Goal: Task Accomplishment & Management: Use online tool/utility

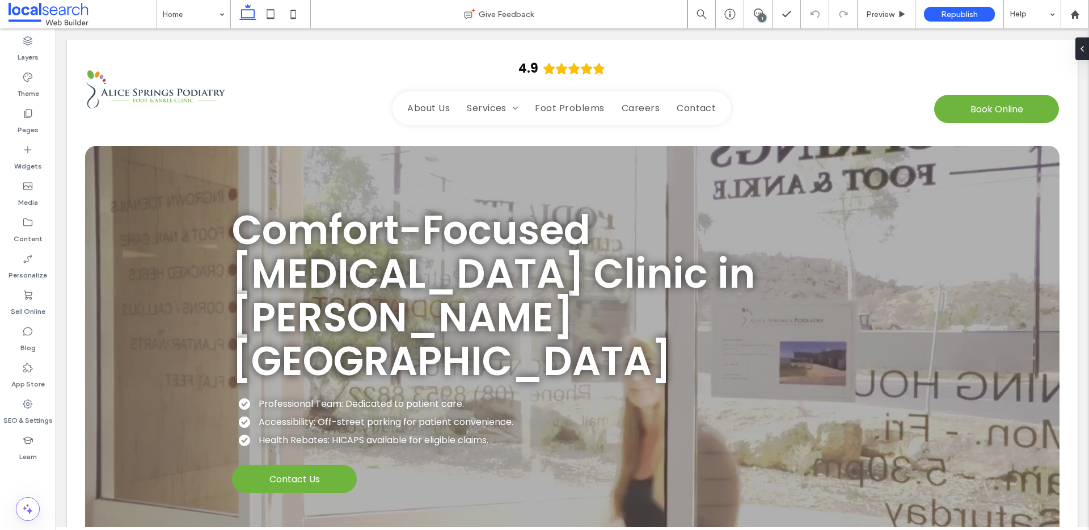
click at [765, 16] on div "1" at bounding box center [762, 18] width 9 height 9
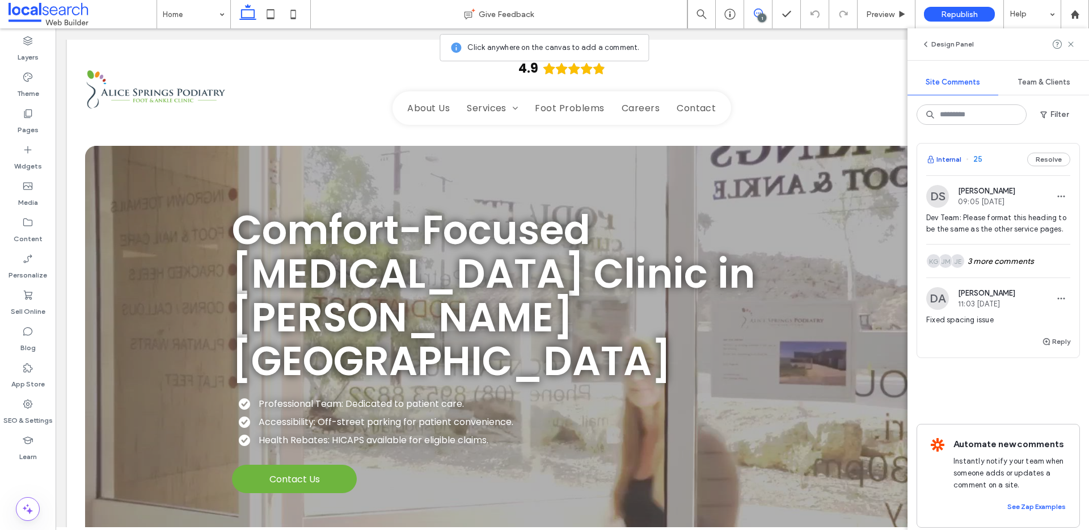
click at [953, 154] on button "Internal" at bounding box center [943, 160] width 35 height 14
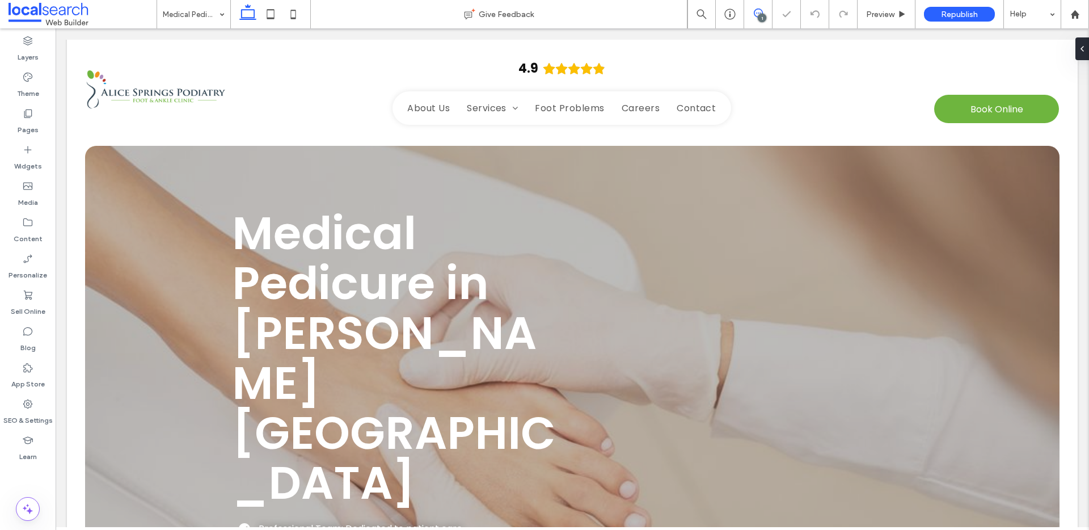
click at [758, 10] on icon at bounding box center [758, 13] width 9 height 9
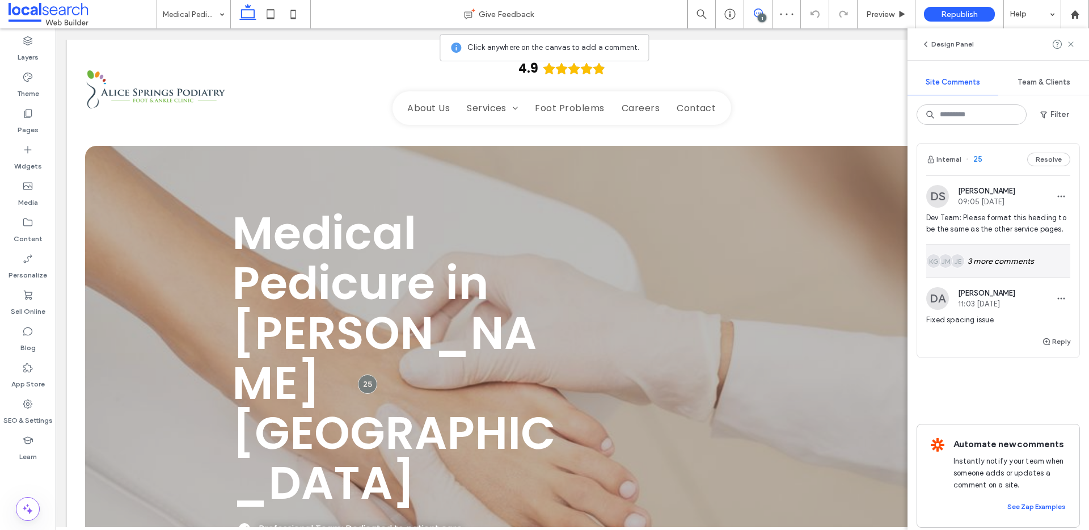
click at [1029, 262] on div "JE JM KG 3 more comments" at bounding box center [998, 260] width 144 height 33
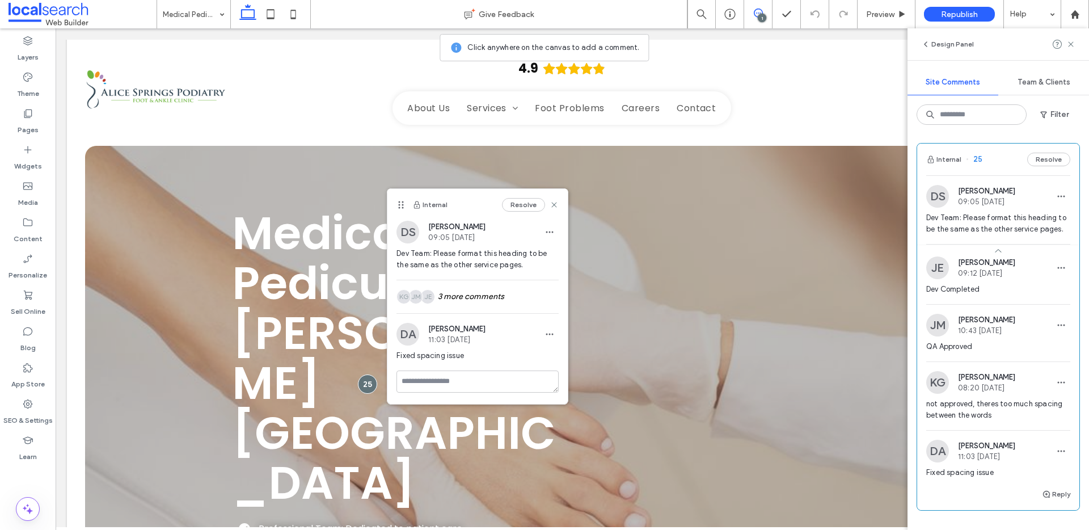
drag, startPoint x: 1052, startPoint y: 162, endPoint x: 1022, endPoint y: 165, distance: 29.7
click at [1051, 161] on button "Resolve" at bounding box center [1048, 160] width 43 height 14
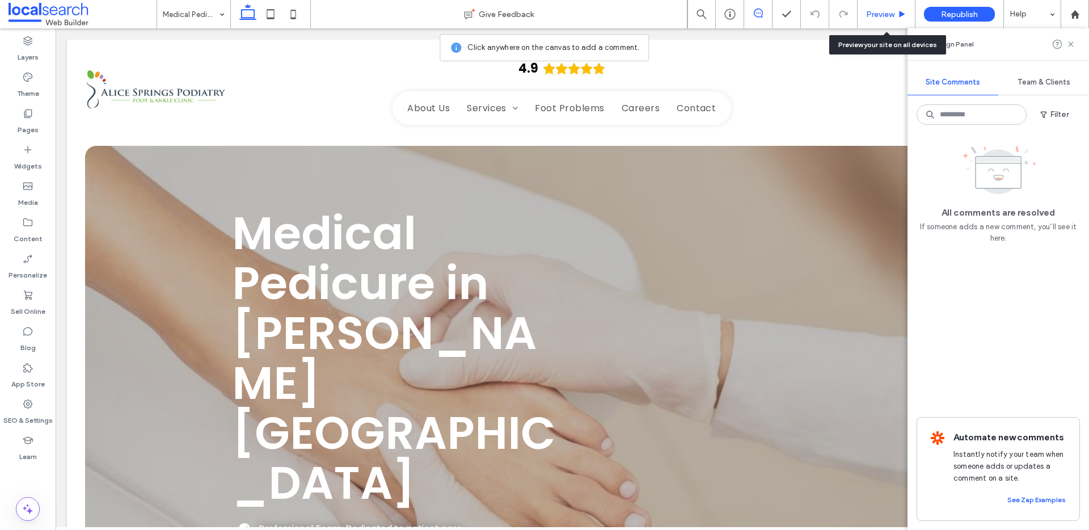
click at [885, 10] on span "Preview" at bounding box center [880, 15] width 28 height 10
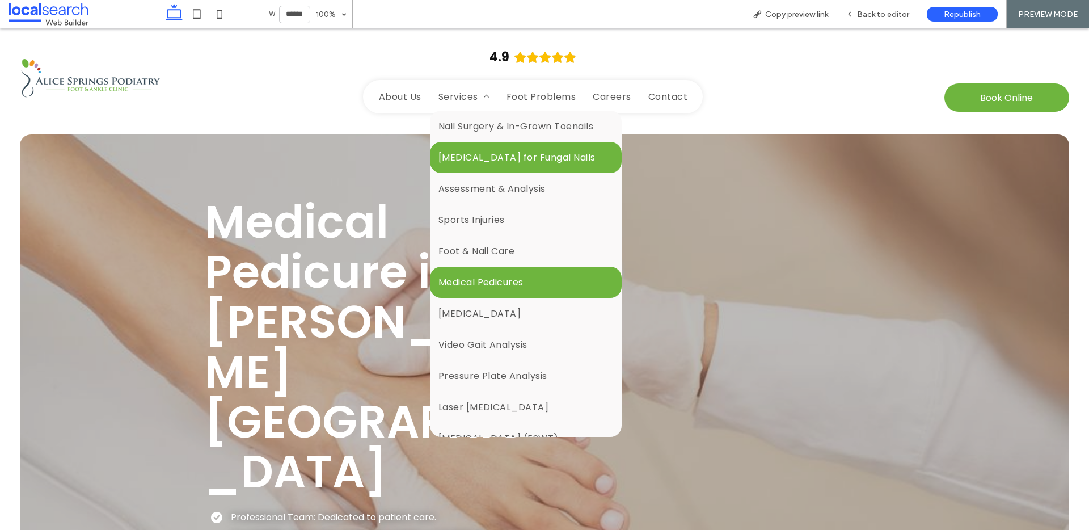
drag, startPoint x: 468, startPoint y: 154, endPoint x: 466, endPoint y: 184, distance: 30.1
click at [468, 154] on span "[MEDICAL_DATA] for Fungal Nails" at bounding box center [516, 157] width 157 height 14
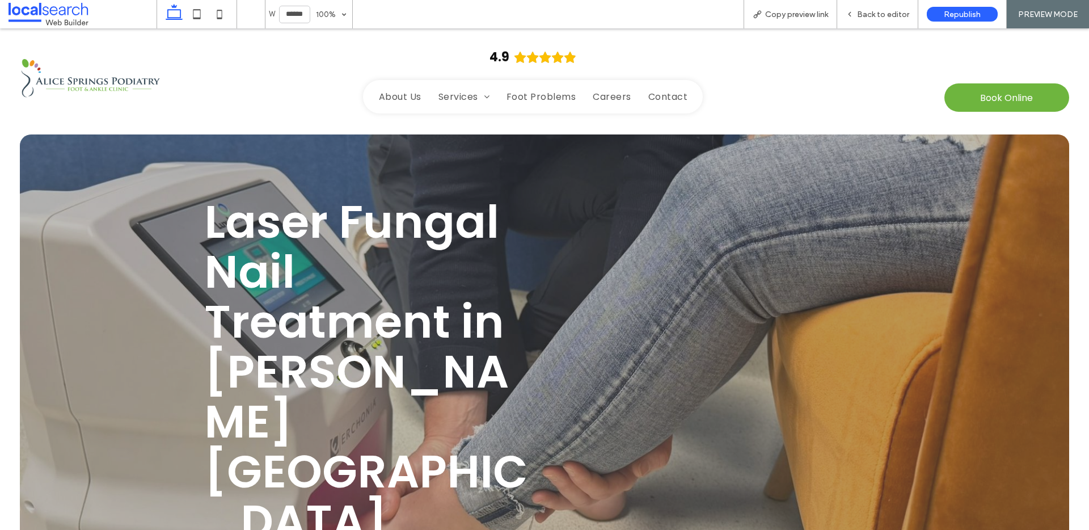
click at [142, 92] on img at bounding box center [91, 78] width 142 height 42
